Goal: Task Accomplishment & Management: Use online tool/utility

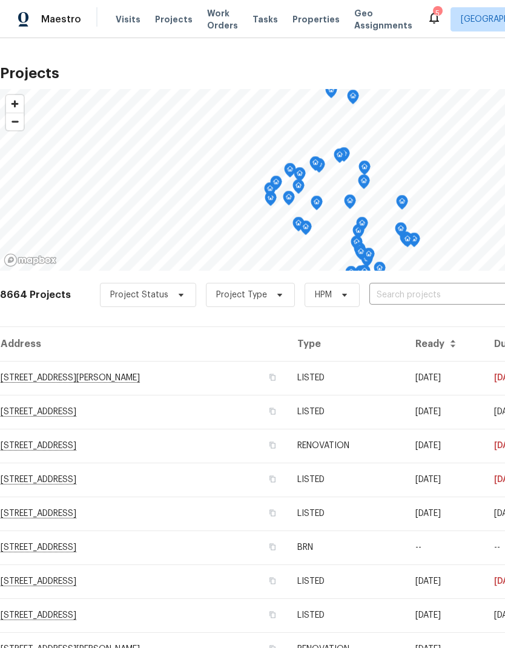
click at [448, 286] on input "text" at bounding box center [438, 295] width 139 height 19
type input "25012"
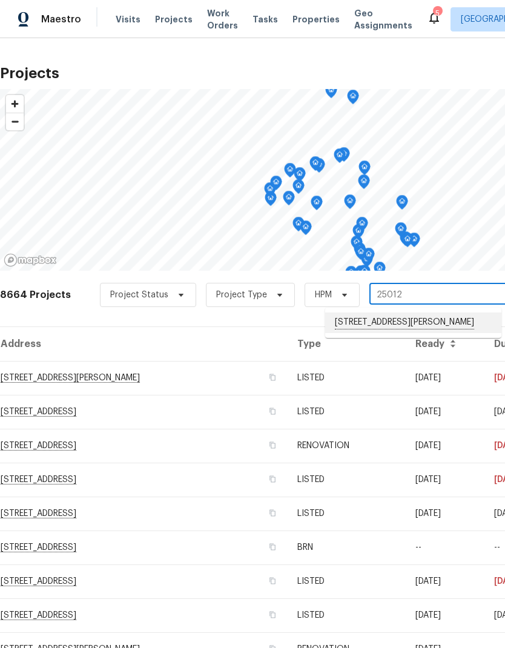
click at [450, 322] on li "[STREET_ADDRESS][PERSON_NAME]" at bounding box center [413, 322] width 176 height 21
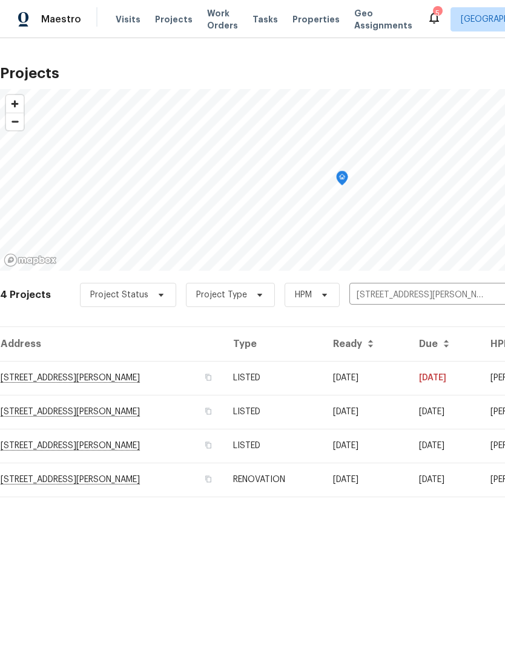
click at [413, 375] on td "[DATE]" at bounding box center [444, 378] width 71 height 34
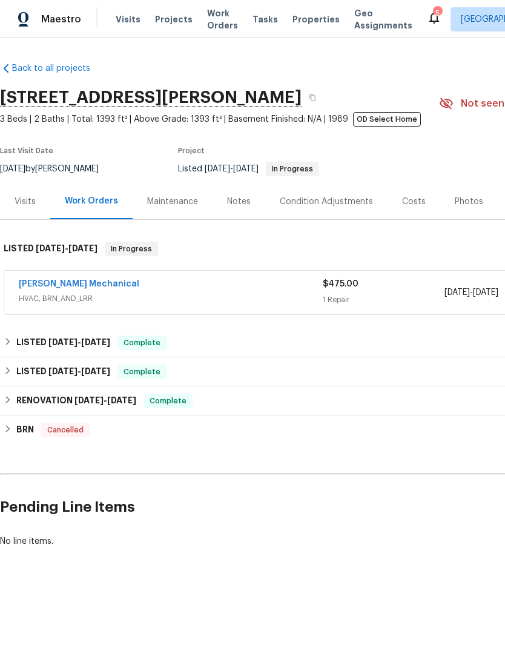
click at [148, 287] on div "[PERSON_NAME] Mechanical" at bounding box center [171, 285] width 304 height 15
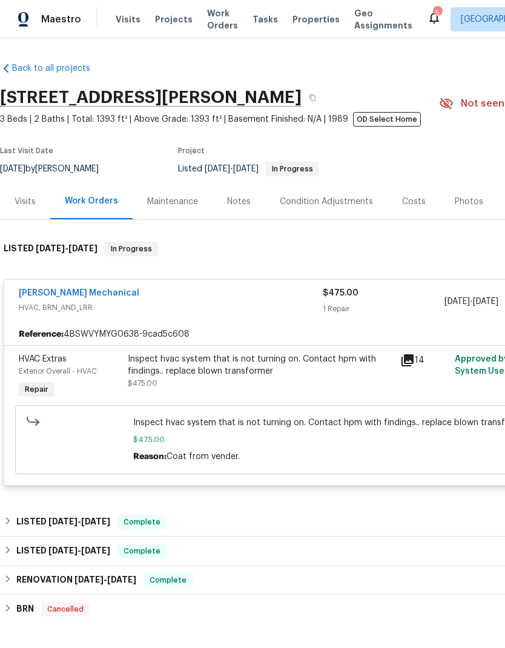
click at [173, 371] on div "Inspect hvac system that is not turning on. Contact hpm with findings.. replace…" at bounding box center [260, 365] width 265 height 24
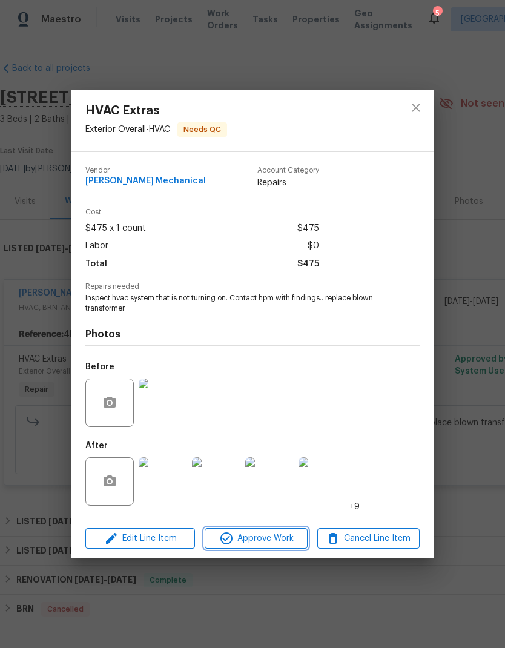
click at [274, 532] on button "Approve Work" at bounding box center [256, 538] width 102 height 21
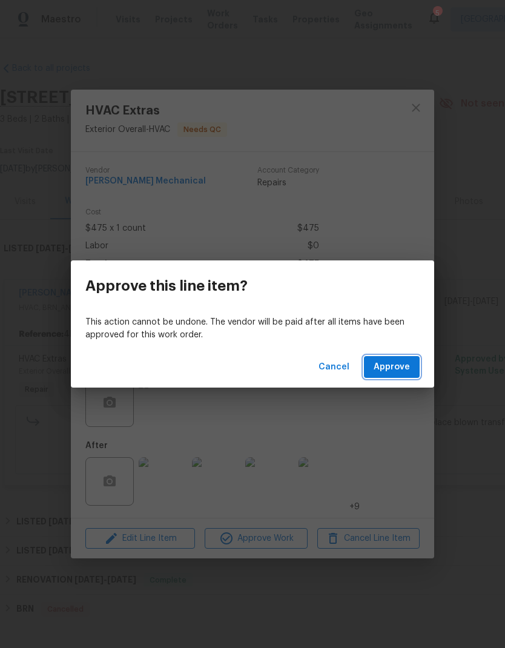
click at [402, 366] on span "Approve" at bounding box center [392, 367] width 36 height 15
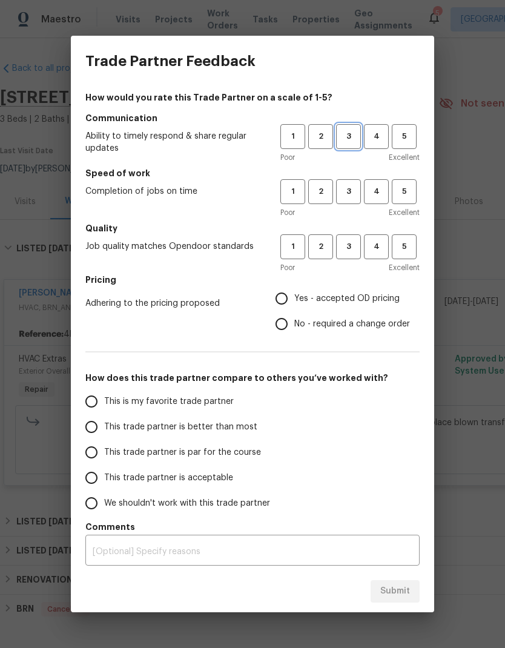
click at [348, 137] on span "3" at bounding box center [348, 137] width 22 height 14
click at [375, 191] on span "4" at bounding box center [376, 192] width 22 height 14
click at [350, 251] on span "3" at bounding box center [348, 247] width 22 height 14
click at [288, 299] on input "Yes - accepted OD pricing" at bounding box center [281, 298] width 25 height 25
radio input "true"
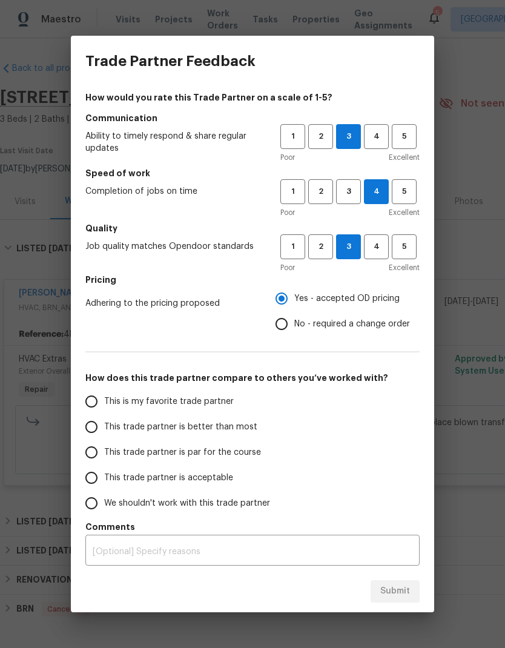
click at [94, 450] on input "This trade partner is par for the course" at bounding box center [91, 452] width 25 height 25
click at [401, 589] on span "Submit" at bounding box center [395, 591] width 30 height 15
radio input "true"
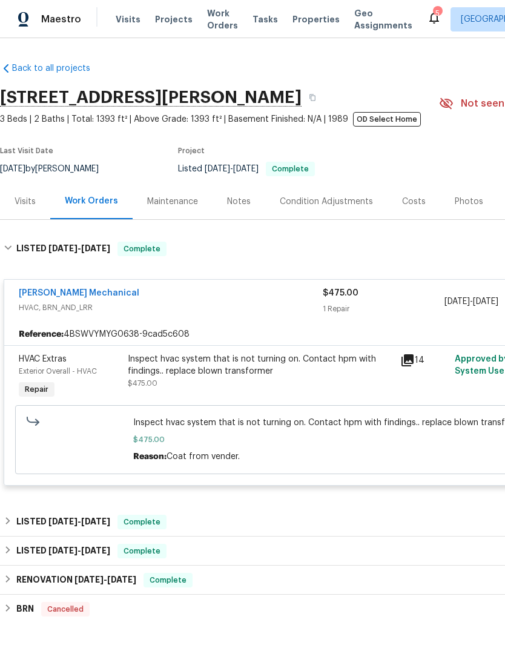
click at [144, 300] on div "[PERSON_NAME] Mechanical" at bounding box center [171, 294] width 304 height 15
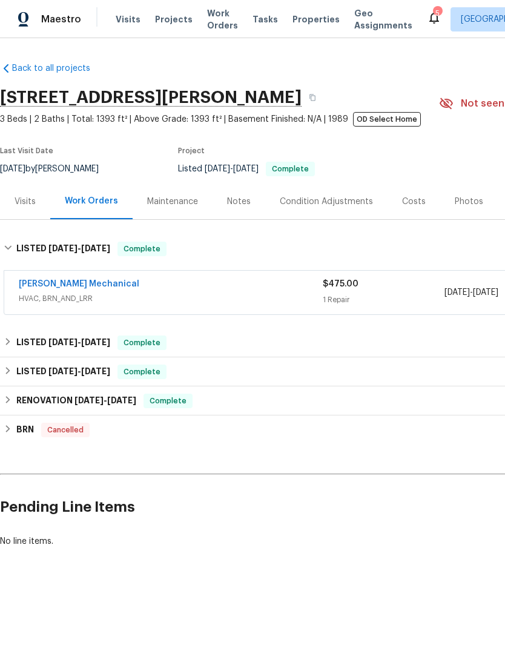
click at [170, 21] on span "Projects" at bounding box center [174, 19] width 38 height 12
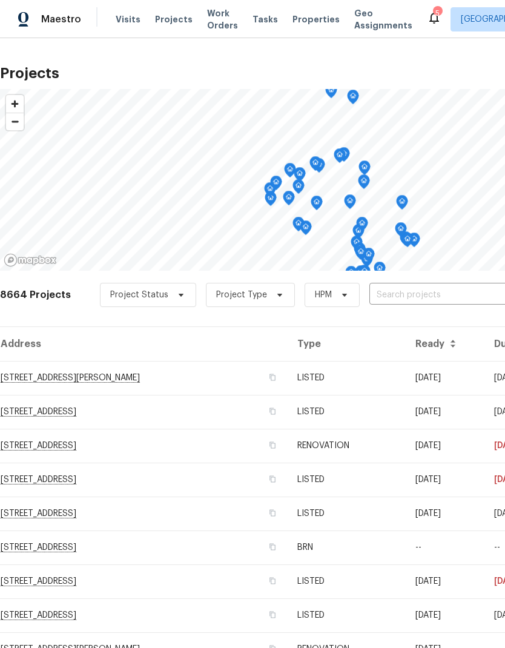
click at [450, 288] on input "text" at bounding box center [438, 295] width 139 height 19
type input "733 pi"
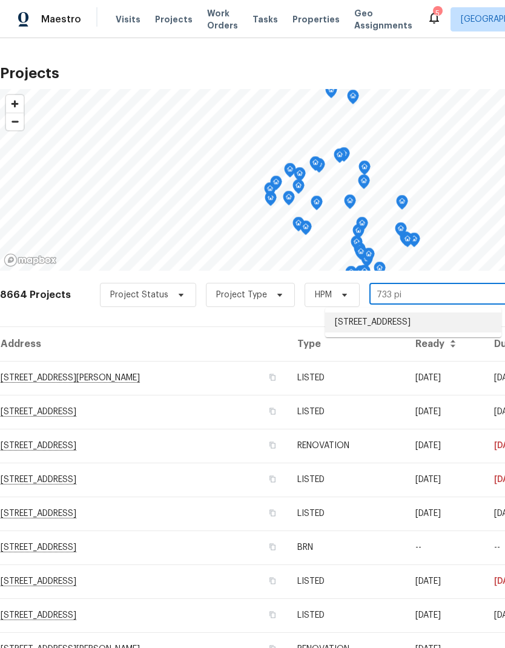
click at [445, 321] on li "[STREET_ADDRESS]" at bounding box center [413, 322] width 176 height 20
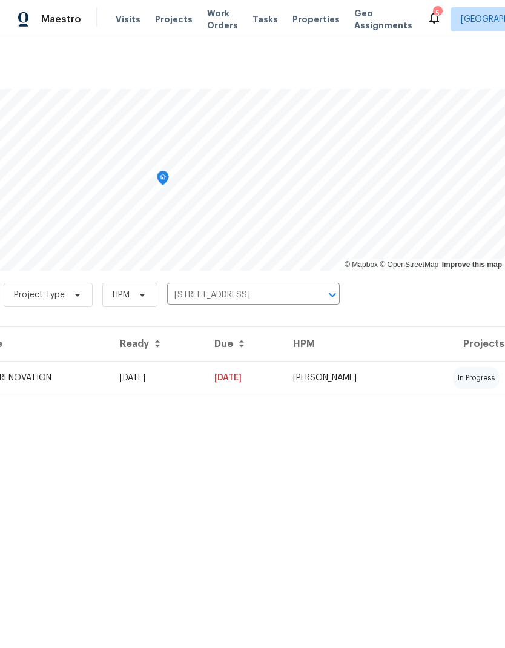
scroll to position [0, 179]
click at [429, 373] on td "in progress" at bounding box center [458, 378] width 94 height 34
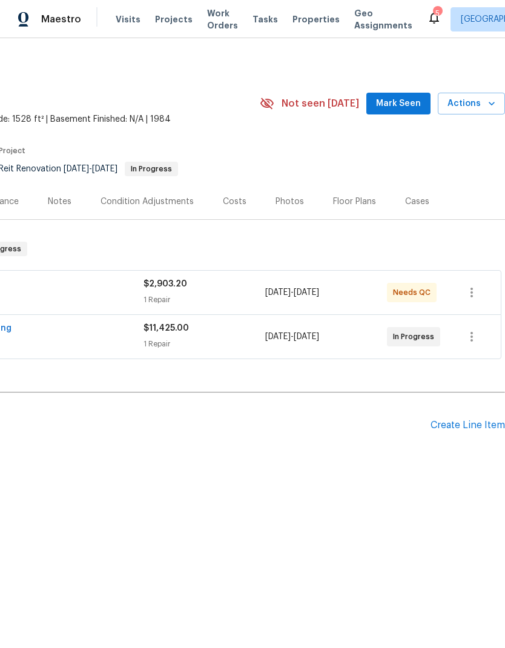
scroll to position [0, 179]
click at [280, 290] on span "[DATE]" at bounding box center [277, 292] width 25 height 8
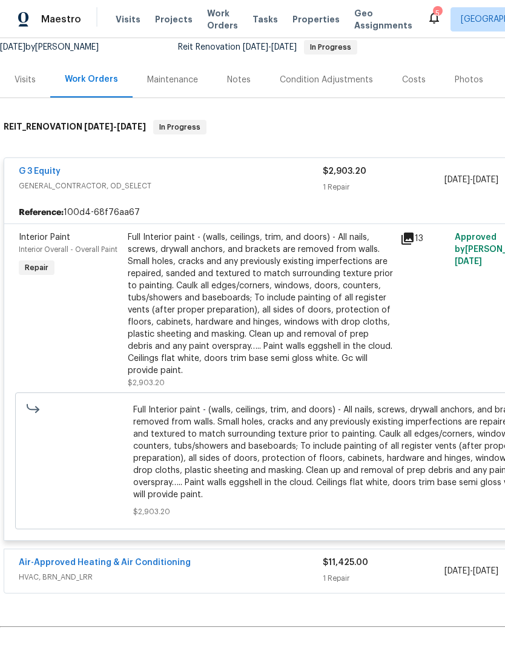
scroll to position [122, 0]
click at [196, 300] on div "Full Interior paint - (walls, ceilings, trim, and doors) - All nails, screws, d…" at bounding box center [260, 303] width 265 height 145
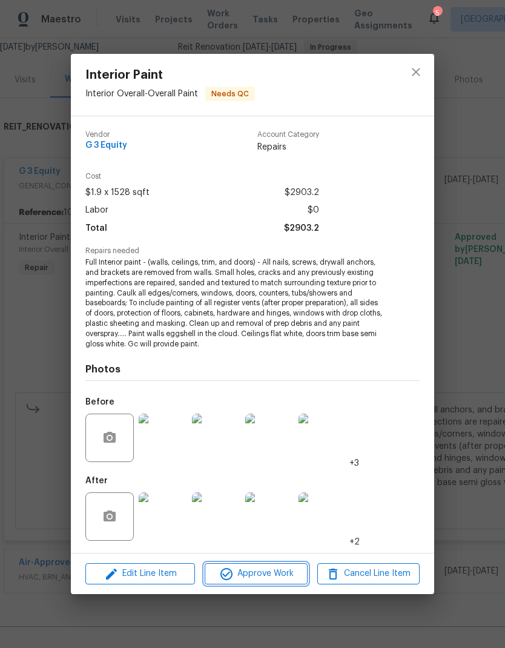
click at [257, 568] on span "Approve Work" at bounding box center [255, 573] width 95 height 15
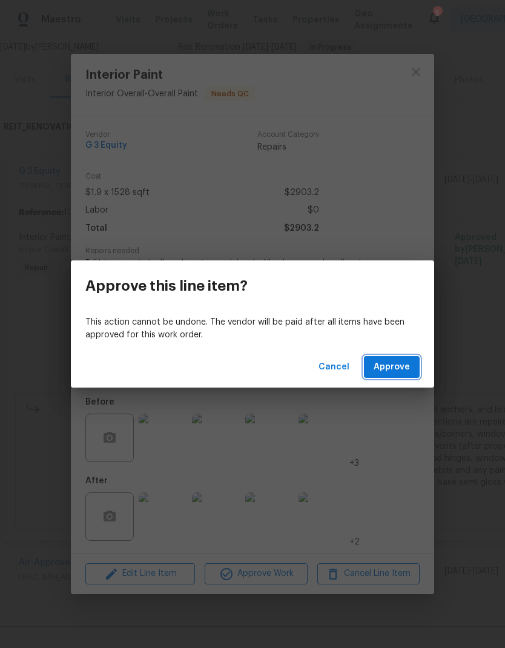
click at [402, 367] on span "Approve" at bounding box center [392, 367] width 36 height 15
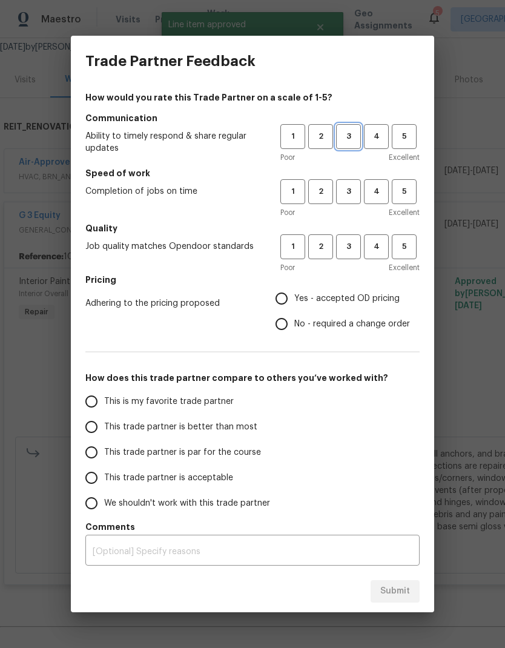
click at [349, 138] on span "3" at bounding box center [348, 137] width 22 height 14
click at [351, 181] on button "3" at bounding box center [348, 191] width 25 height 25
click at [351, 243] on span "3" at bounding box center [348, 247] width 22 height 14
click at [282, 294] on input "Yes - accepted OD pricing" at bounding box center [281, 298] width 25 height 25
radio input "true"
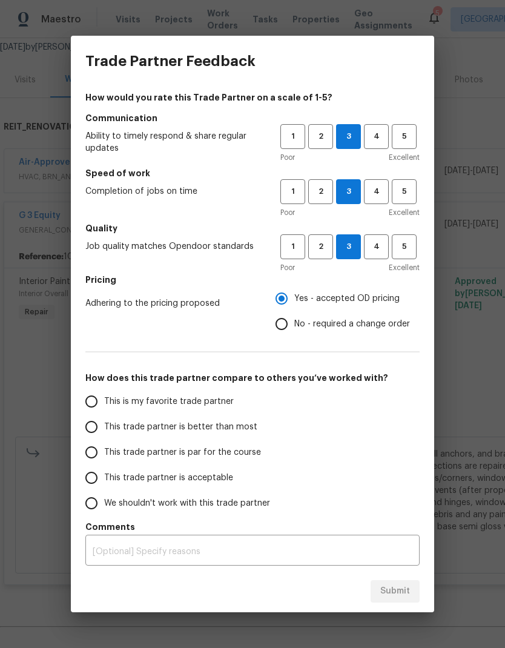
click at [104, 400] on input "This is my favorite trade partner" at bounding box center [91, 401] width 25 height 25
click at [400, 591] on span "Submit" at bounding box center [395, 591] width 30 height 15
radio input "true"
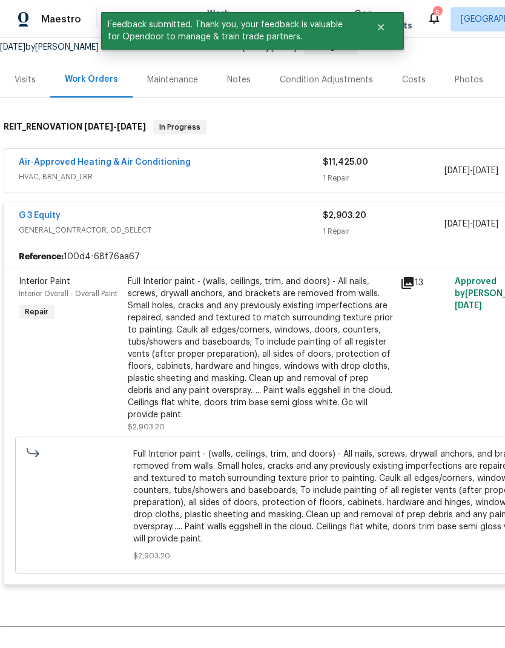
click at [202, 225] on span "GENERAL_CONTRACTOR, OD_SELECT" at bounding box center [171, 230] width 304 height 12
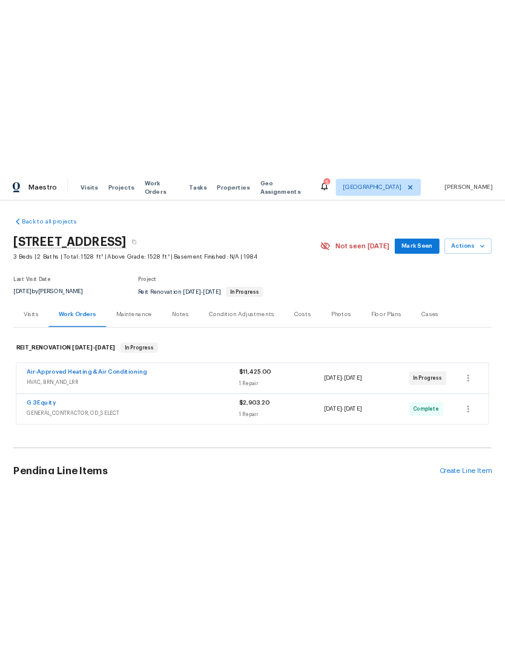
scroll to position [0, 0]
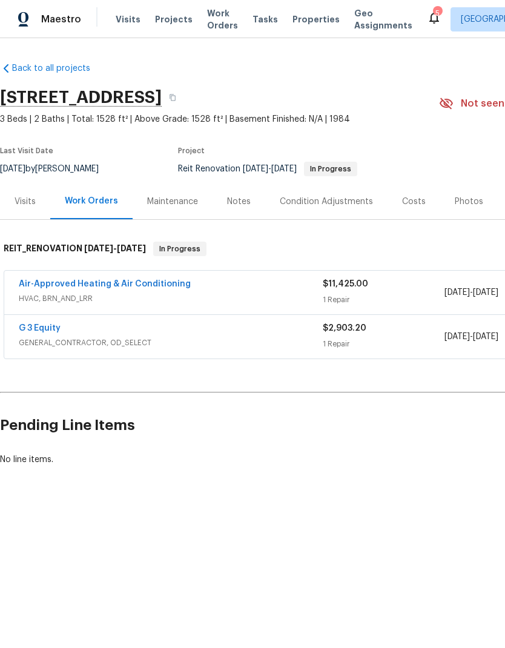
click at [244, 205] on div "Notes" at bounding box center [239, 202] width 24 height 12
